Goal: Task Accomplishment & Management: Manage account settings

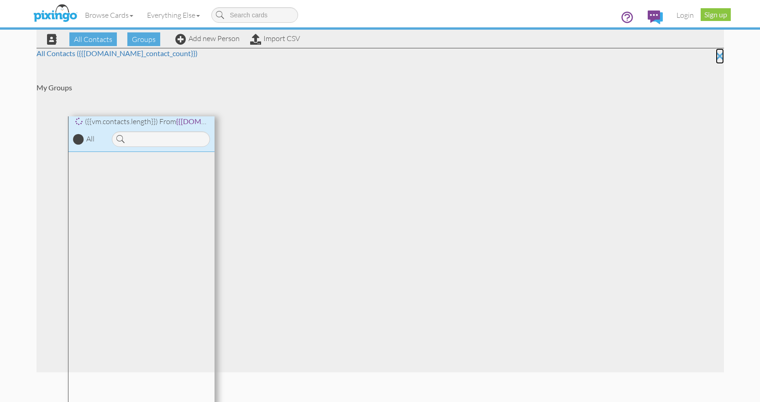
click at [721, 56] on icon at bounding box center [720, 56] width 8 height 16
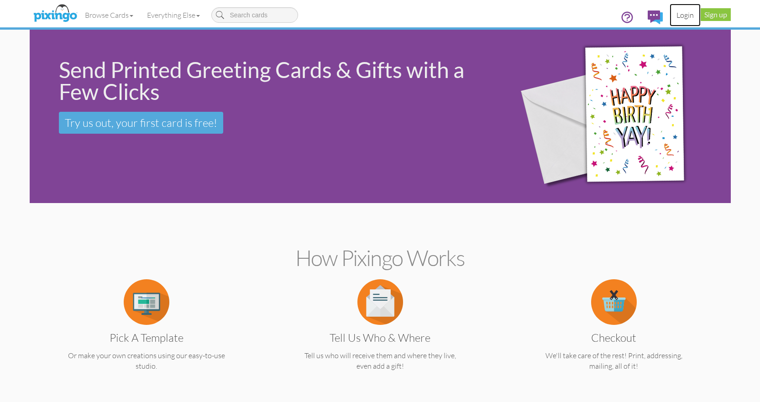
click at [684, 14] on link "Login" at bounding box center [685, 15] width 31 height 23
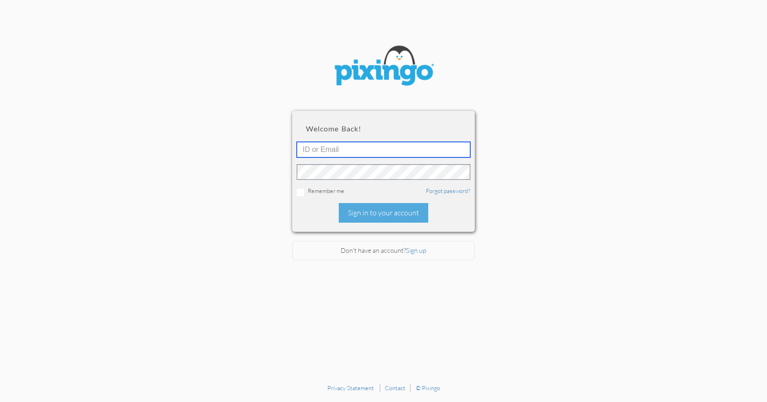
type input "[EMAIL_ADDRESS][DOMAIN_NAME]"
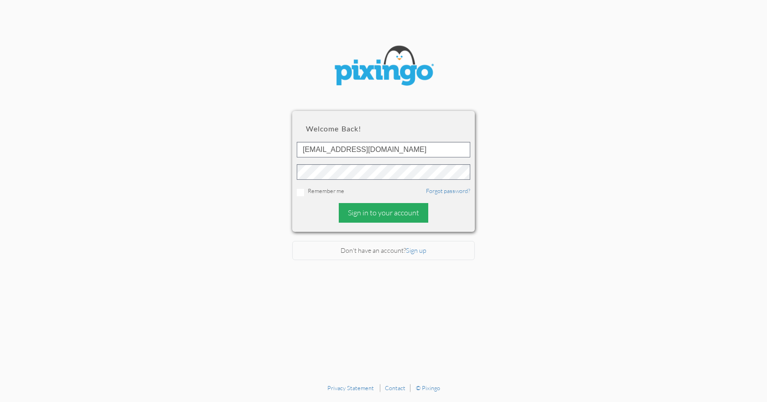
click at [400, 214] on div "Sign in to your account" at bounding box center [383, 213] width 89 height 20
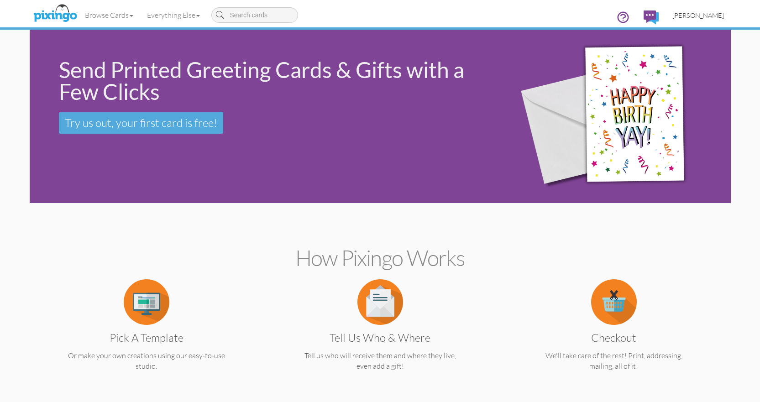
click at [698, 13] on span "[PERSON_NAME]" at bounding box center [698, 15] width 52 height 8
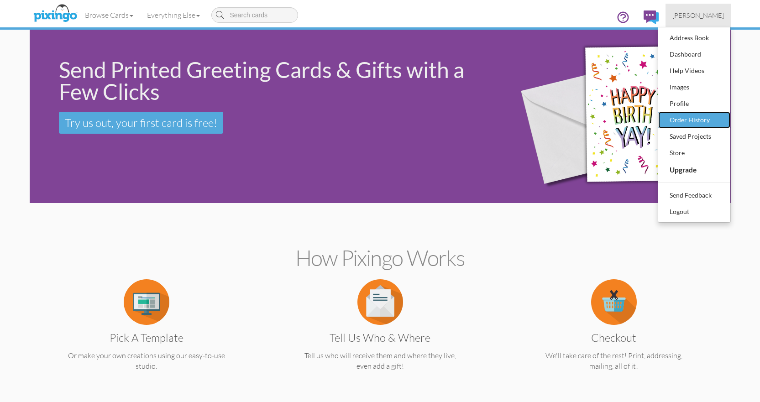
click at [678, 121] on div "Order History" at bounding box center [694, 120] width 54 height 14
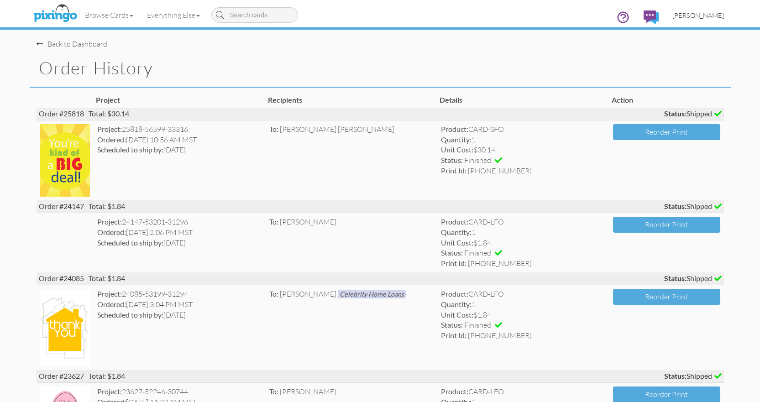
click at [710, 16] on span "[PERSON_NAME]" at bounding box center [698, 15] width 52 height 8
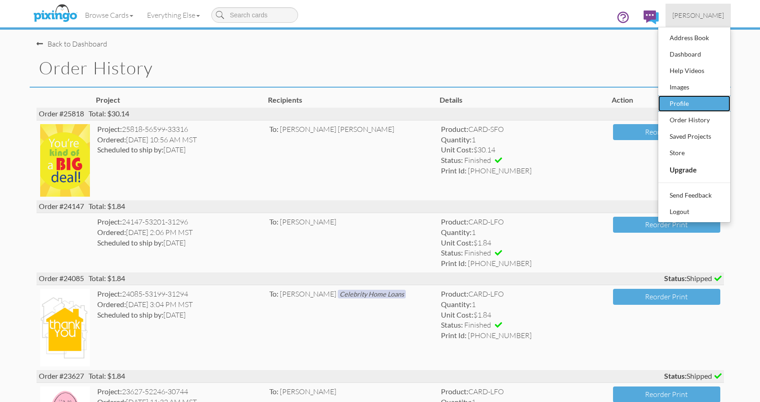
click at [673, 103] on div "Profile" at bounding box center [694, 104] width 54 height 14
